Goal: Book appointment/travel/reservation

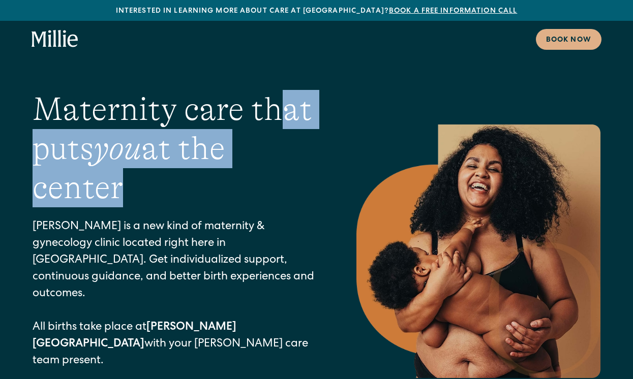
drag, startPoint x: 237, startPoint y: 194, endPoint x: 274, endPoint y: 107, distance: 94.7
click at [274, 107] on h1 "Maternity care that puts you at the center" at bounding box center [174, 148] width 283 height 117
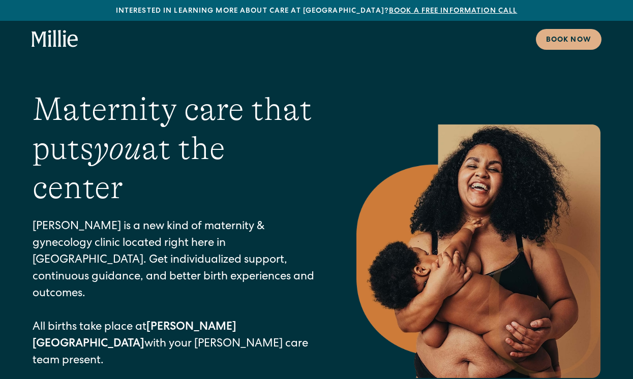
click at [274, 108] on h1 "Maternity care that puts you at the center" at bounding box center [174, 148] width 283 height 117
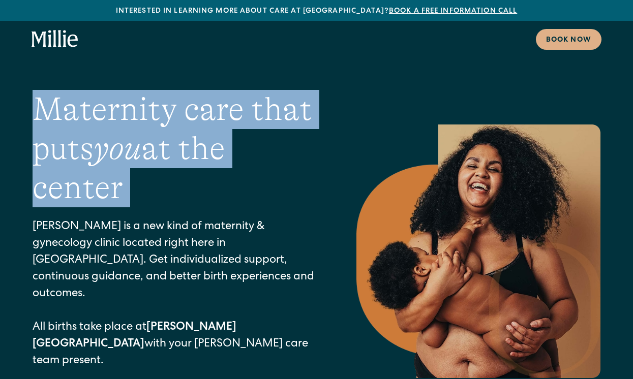
click at [274, 108] on h1 "Maternity care that puts you at the center" at bounding box center [174, 148] width 283 height 117
click at [263, 162] on h1 "Maternity care that puts you at the center" at bounding box center [174, 148] width 283 height 117
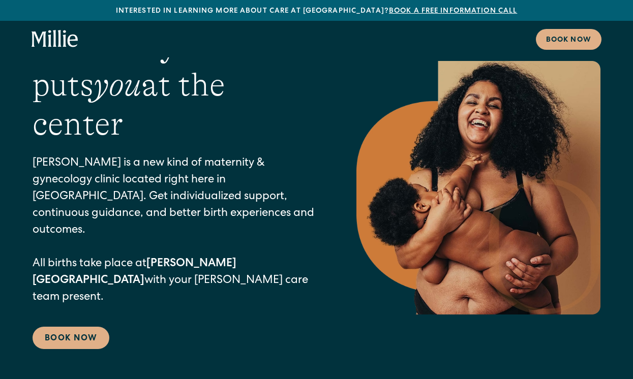
scroll to position [113, 0]
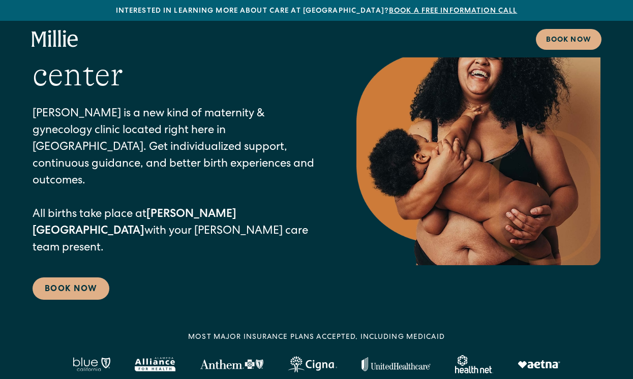
click at [263, 162] on p "Millie is a new kind of maternity & gynecology clinic located right here in Ber…" at bounding box center [174, 181] width 283 height 151
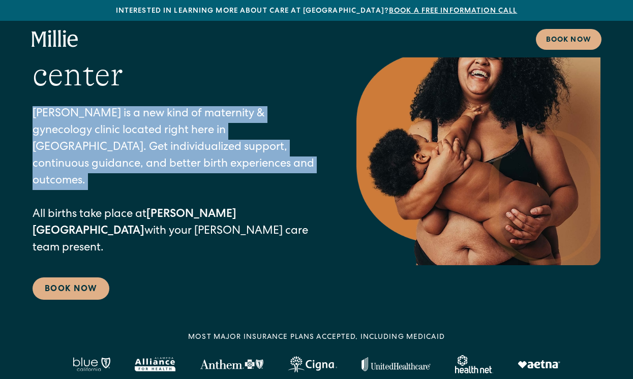
click at [263, 162] on p "Millie is a new kind of maternity & gynecology clinic located right here in Ber…" at bounding box center [174, 181] width 283 height 151
click at [180, 128] on p "Millie is a new kind of maternity & gynecology clinic located right here in Ber…" at bounding box center [174, 181] width 283 height 151
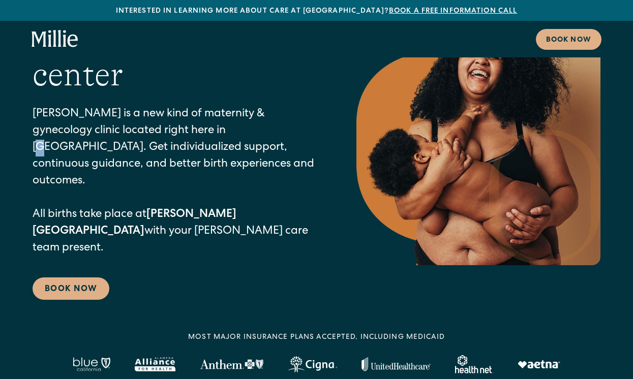
click at [180, 128] on p "Millie is a new kind of maternity & gynecology clinic located right here in Ber…" at bounding box center [174, 181] width 283 height 151
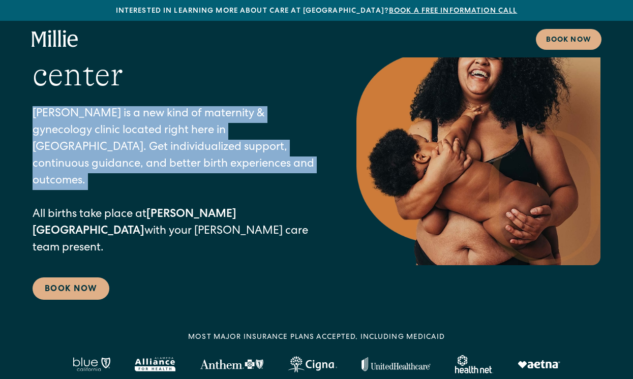
click at [180, 128] on p "Millie is a new kind of maternity & gynecology clinic located right here in Ber…" at bounding box center [174, 181] width 283 height 151
click at [104, 136] on p "Millie is a new kind of maternity & gynecology clinic located right here in Ber…" at bounding box center [174, 181] width 283 height 151
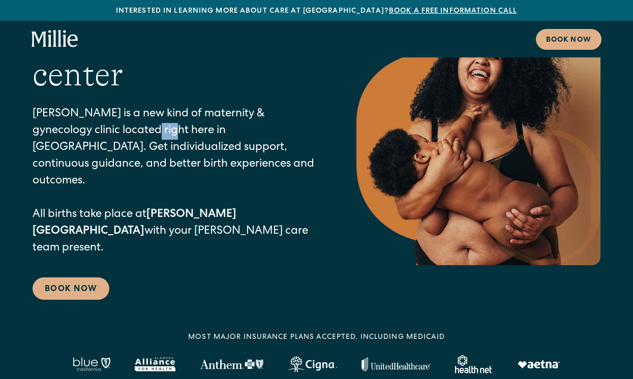
click at [104, 136] on p "Millie is a new kind of maternity & gynecology clinic located right here in Ber…" at bounding box center [174, 181] width 283 height 151
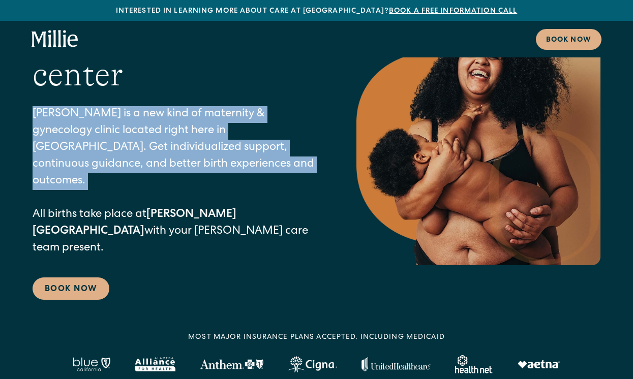
click at [104, 136] on p "Millie is a new kind of maternity & gynecology clinic located right here in Ber…" at bounding box center [174, 181] width 283 height 151
click at [108, 151] on p "Millie is a new kind of maternity & gynecology clinic located right here in Ber…" at bounding box center [174, 181] width 283 height 151
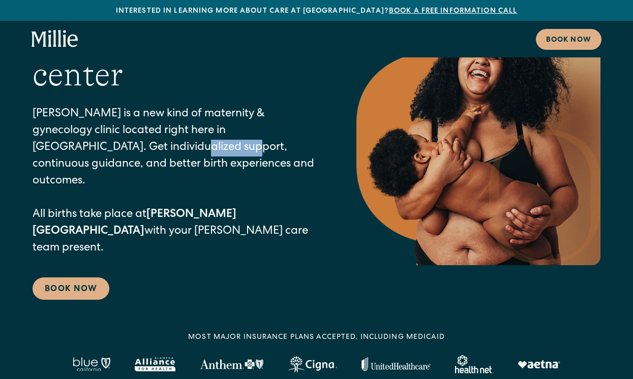
click at [108, 151] on p "Millie is a new kind of maternity & gynecology clinic located right here in Ber…" at bounding box center [174, 181] width 283 height 151
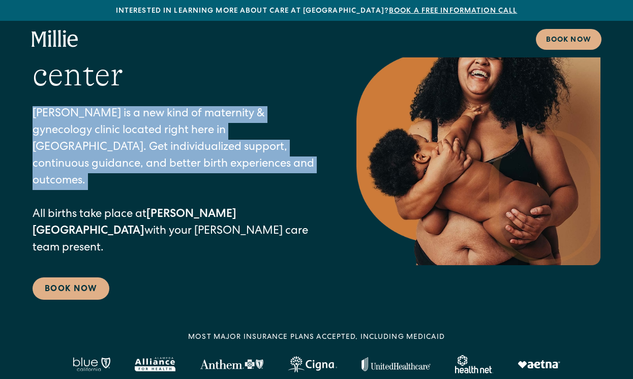
click at [108, 151] on p "Millie is a new kind of maternity & gynecology clinic located right here in Ber…" at bounding box center [174, 181] width 283 height 151
click at [210, 136] on p "Millie is a new kind of maternity & gynecology clinic located right here in Ber…" at bounding box center [174, 181] width 283 height 151
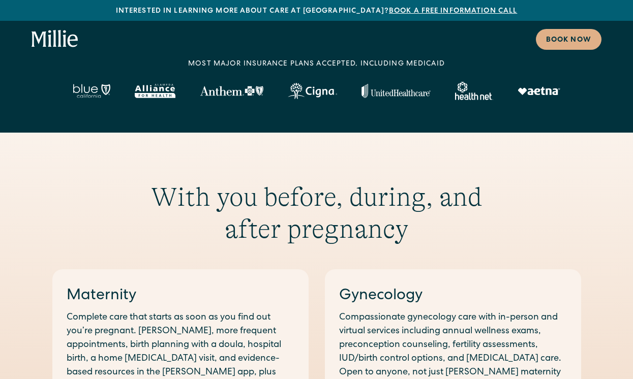
scroll to position [433, 0]
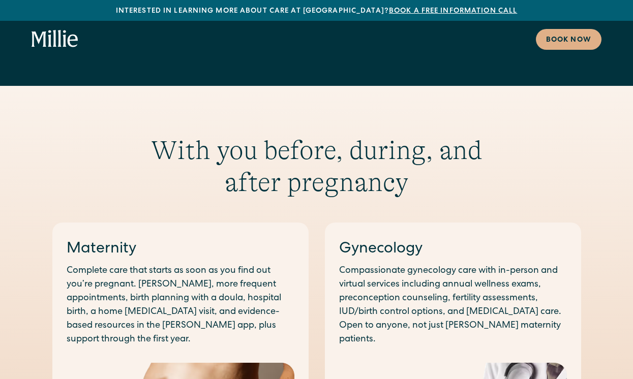
click at [284, 135] on h2 "With you before, during, and after pregnancy" at bounding box center [316, 167] width 390 height 64
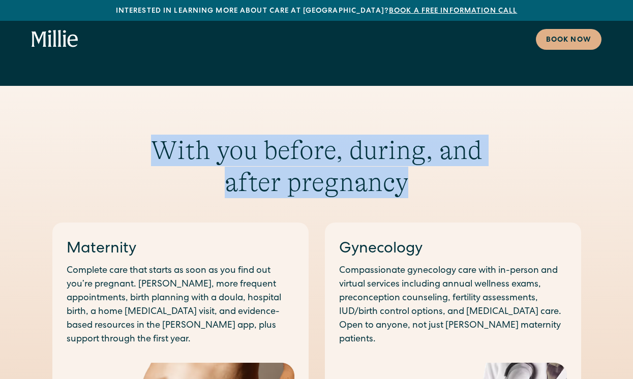
click at [284, 135] on h2 "With you before, during, and after pregnancy" at bounding box center [316, 167] width 390 height 64
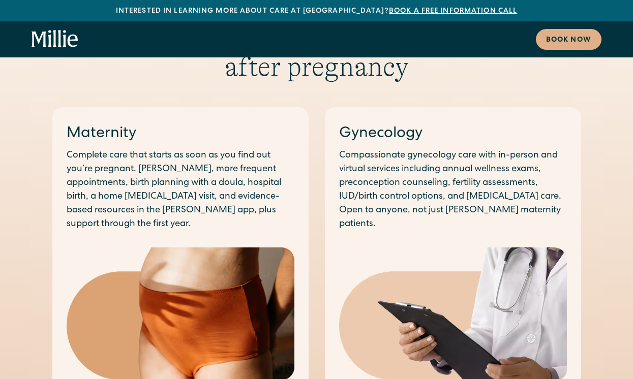
scroll to position [542, 0]
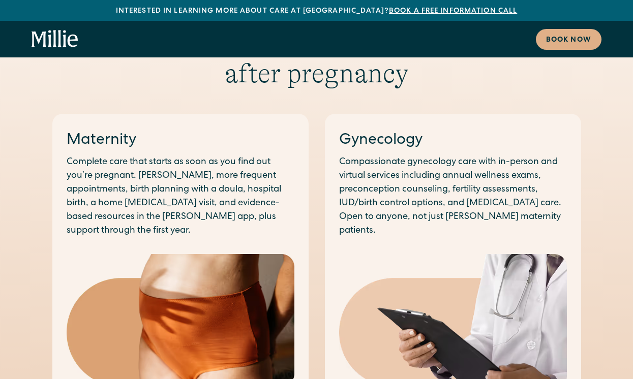
click at [418, 156] on p "Compassionate gynecology care with in-person and virtual services including ann…" at bounding box center [453, 196] width 228 height 82
click at [456, 158] on p "Compassionate gynecology care with in-person and virtual services including ann…" at bounding box center [453, 196] width 228 height 82
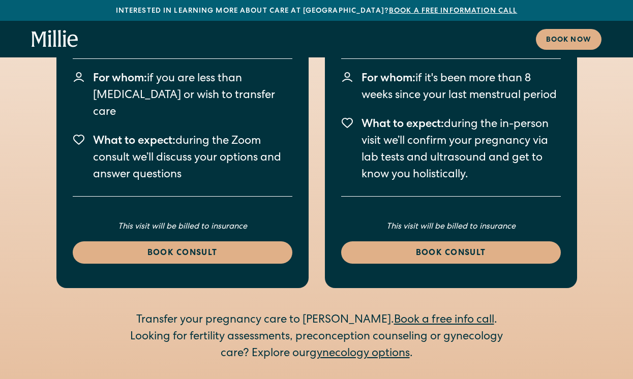
scroll to position [1937, 0]
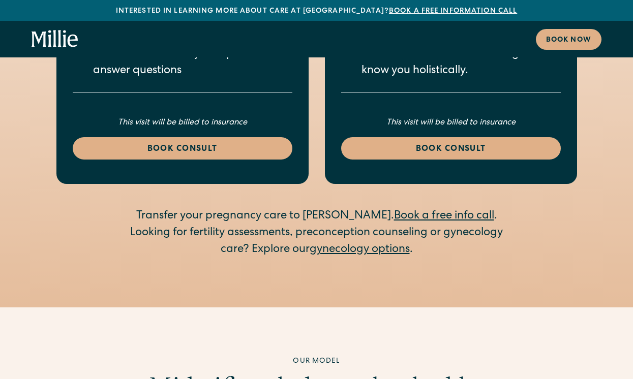
click at [292, 225] on div "Looking for fertility assessments, preconception counseling or gynecology care?…" at bounding box center [316, 242] width 390 height 34
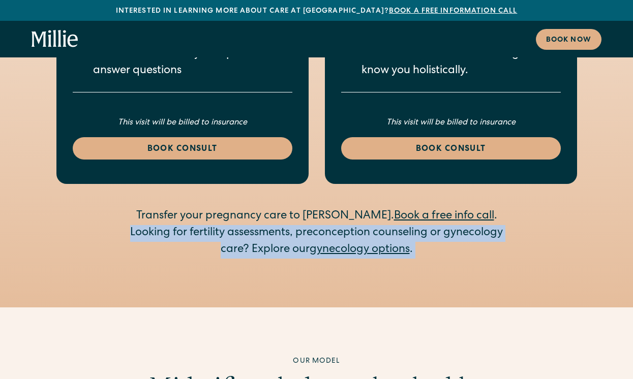
click at [292, 225] on div "Looking for fertility assessments, preconception counseling or gynecology care?…" at bounding box center [316, 242] width 390 height 34
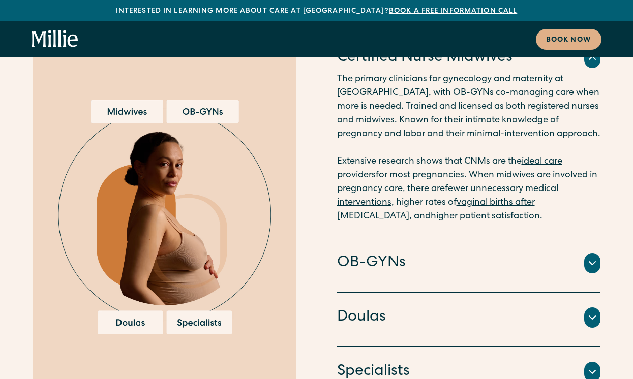
click at [410, 253] on div "OB-GYNs" at bounding box center [469, 263] width 264 height 21
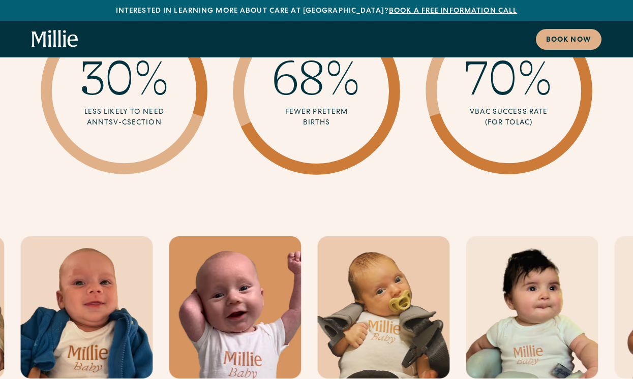
scroll to position [3174, 0]
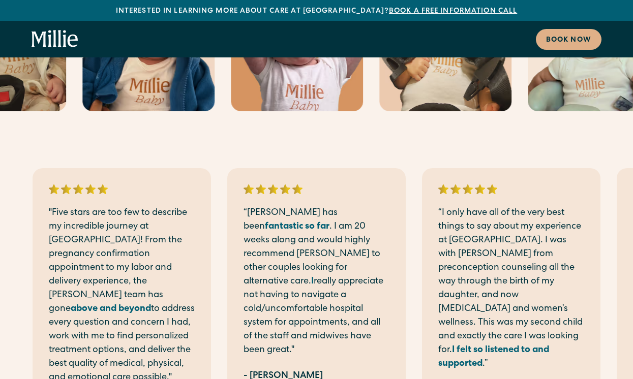
click at [325, 221] on p "“Millie has been fantastic so far . I am 20 weeks along and would highly recomm…" at bounding box center [316, 281] width 146 height 151
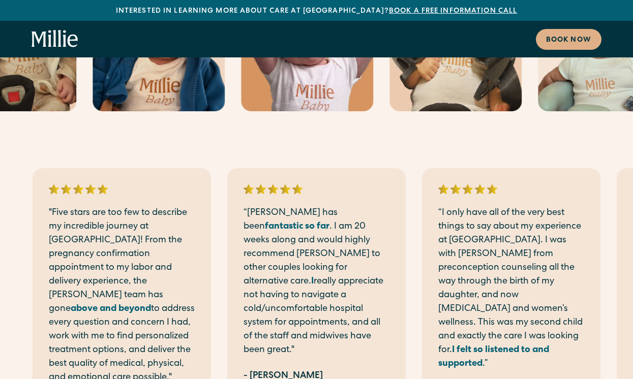
click at [325, 221] on p "“Millie has been fantastic so far . I am 20 weeks along and would highly recomm…" at bounding box center [316, 281] width 146 height 151
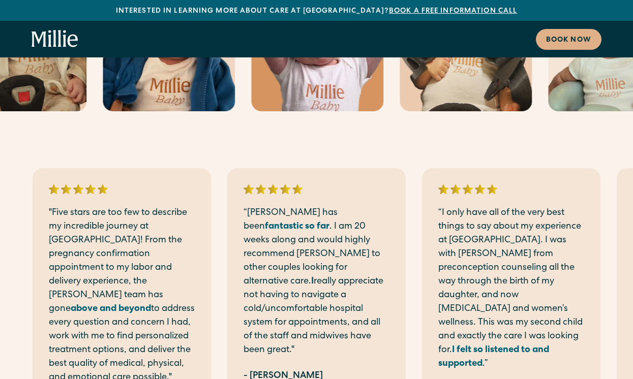
click at [325, 221] on p "“Millie has been fantastic so far . I am 20 weeks along and would highly recomm…" at bounding box center [316, 281] width 146 height 151
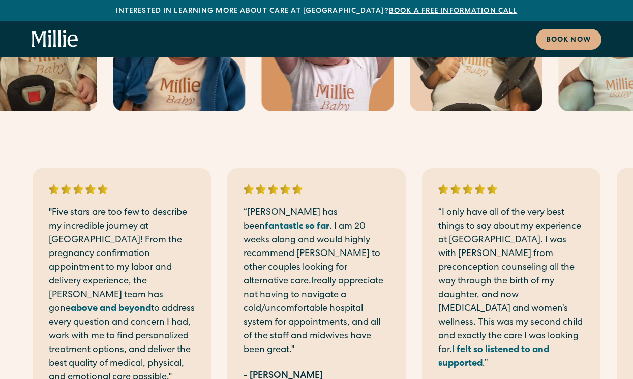
click at [383, 217] on p "“Millie has been fantastic so far . I am 20 weeks along and would highly recomm…" at bounding box center [316, 281] width 146 height 151
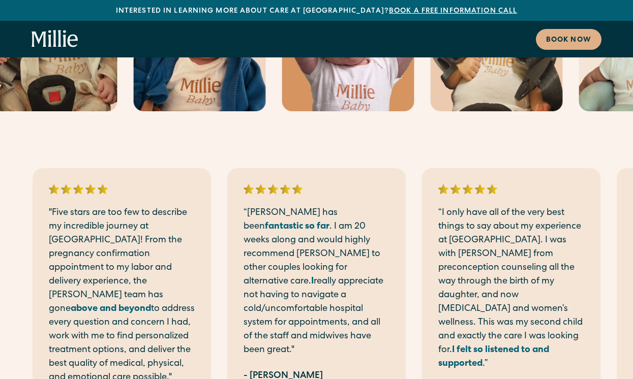
click at [333, 214] on p "“Millie has been fantastic so far . I am 20 weeks along and would highly recomm…" at bounding box center [316, 281] width 146 height 151
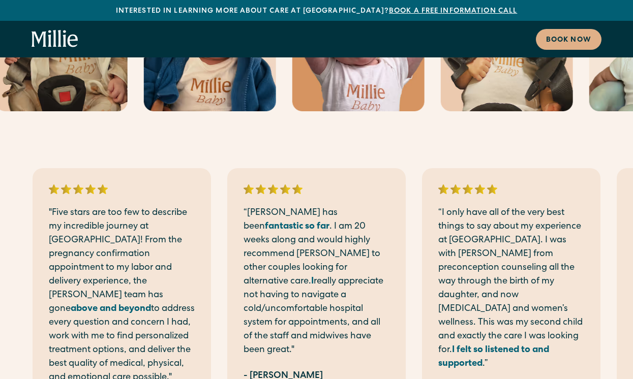
click at [332, 214] on p "“Millie has been fantastic so far . I am 20 weeks along and would highly recomm…" at bounding box center [316, 281] width 146 height 151
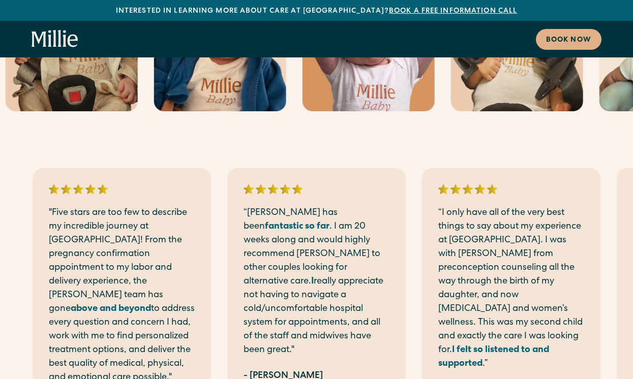
click at [321, 213] on p "“Millie has been fantastic so far . I am 20 weeks along and would highly recomm…" at bounding box center [316, 281] width 146 height 151
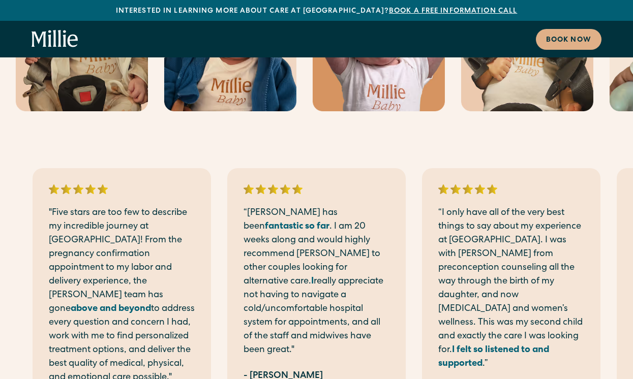
click at [321, 213] on p "“Millie has been fantastic so far . I am 20 weeks along and would highly recomm…" at bounding box center [316, 281] width 146 height 151
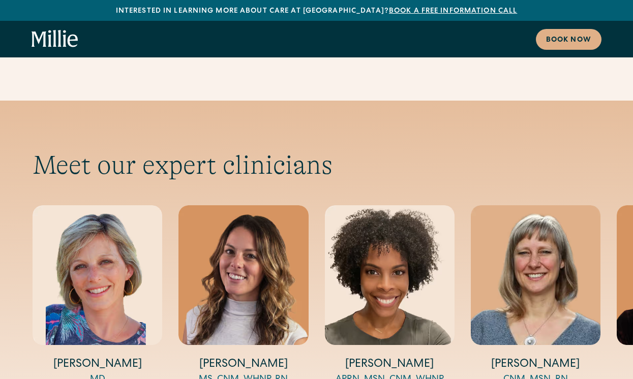
scroll to position [3606, 0]
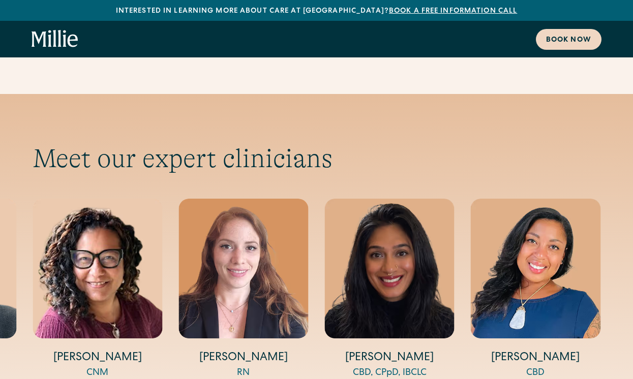
click at [567, 45] on div "Book now" at bounding box center [568, 40] width 45 height 11
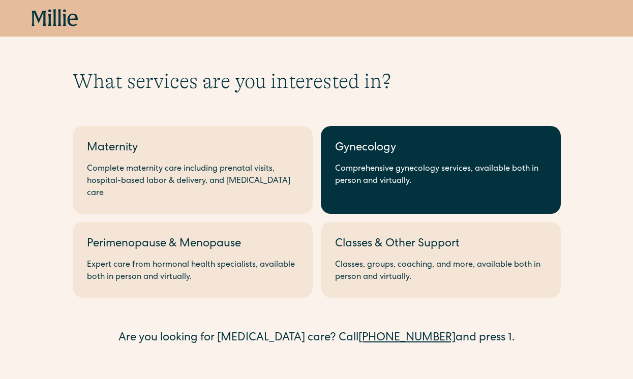
click at [383, 152] on div "Gynecology" at bounding box center [440, 148] width 211 height 17
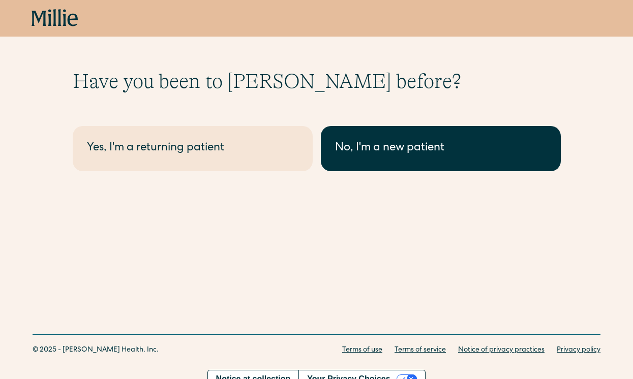
click at [333, 153] on link "No, I'm a new patient" at bounding box center [441, 148] width 240 height 45
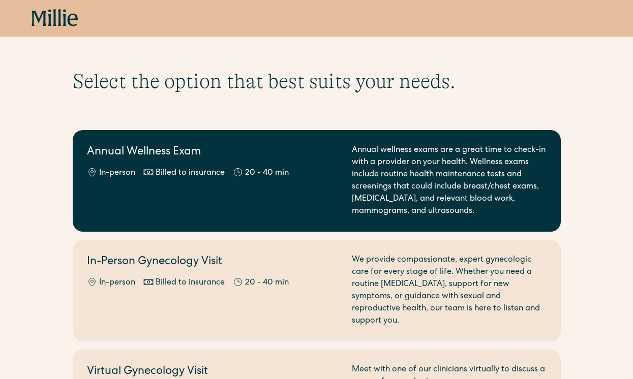
click at [220, 179] on div "Billed to insurance" at bounding box center [189, 173] width 69 height 12
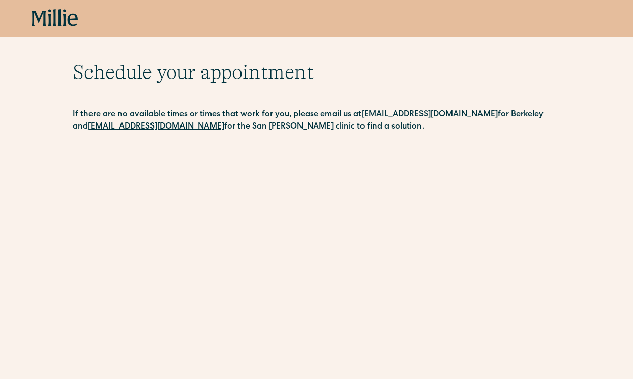
scroll to position [170, 0]
